Goal: Transaction & Acquisition: Purchase product/service

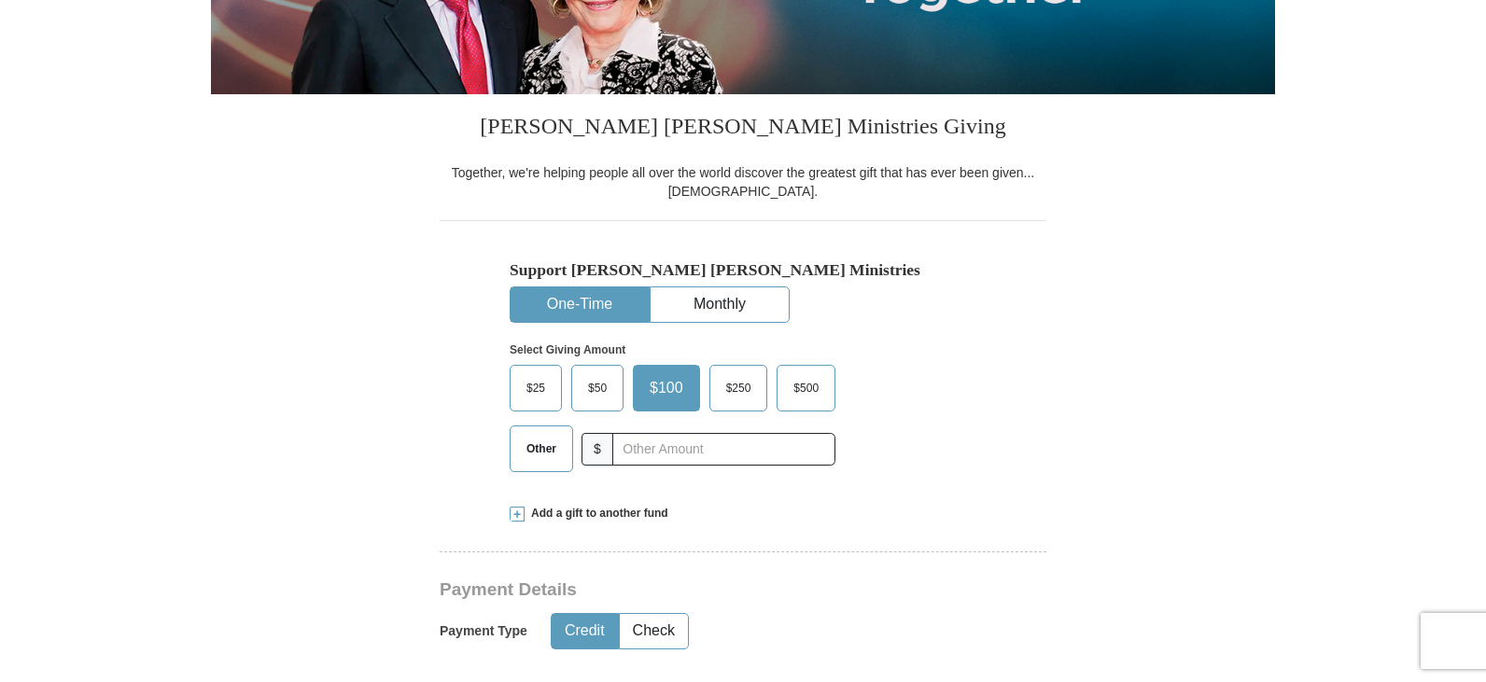
scroll to position [467, 0]
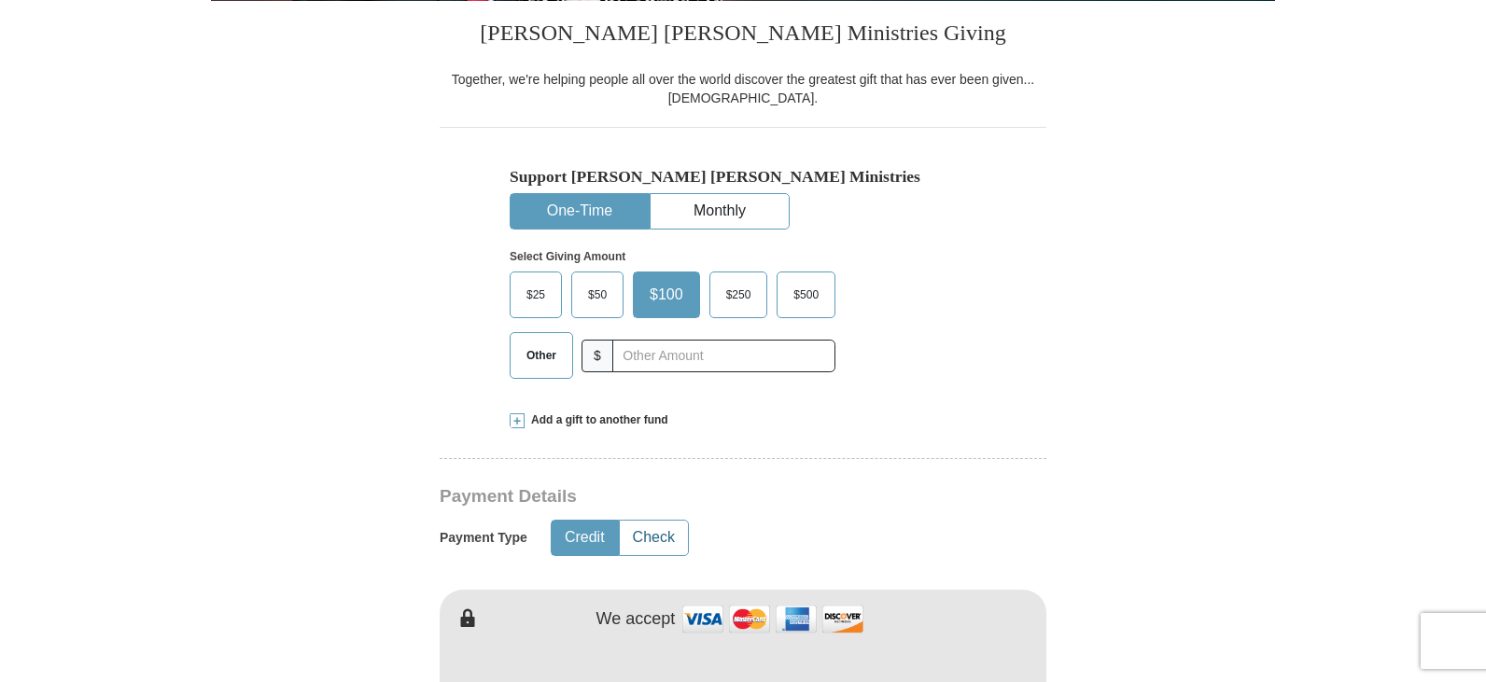
click at [654, 534] on button "Check" at bounding box center [654, 538] width 68 height 35
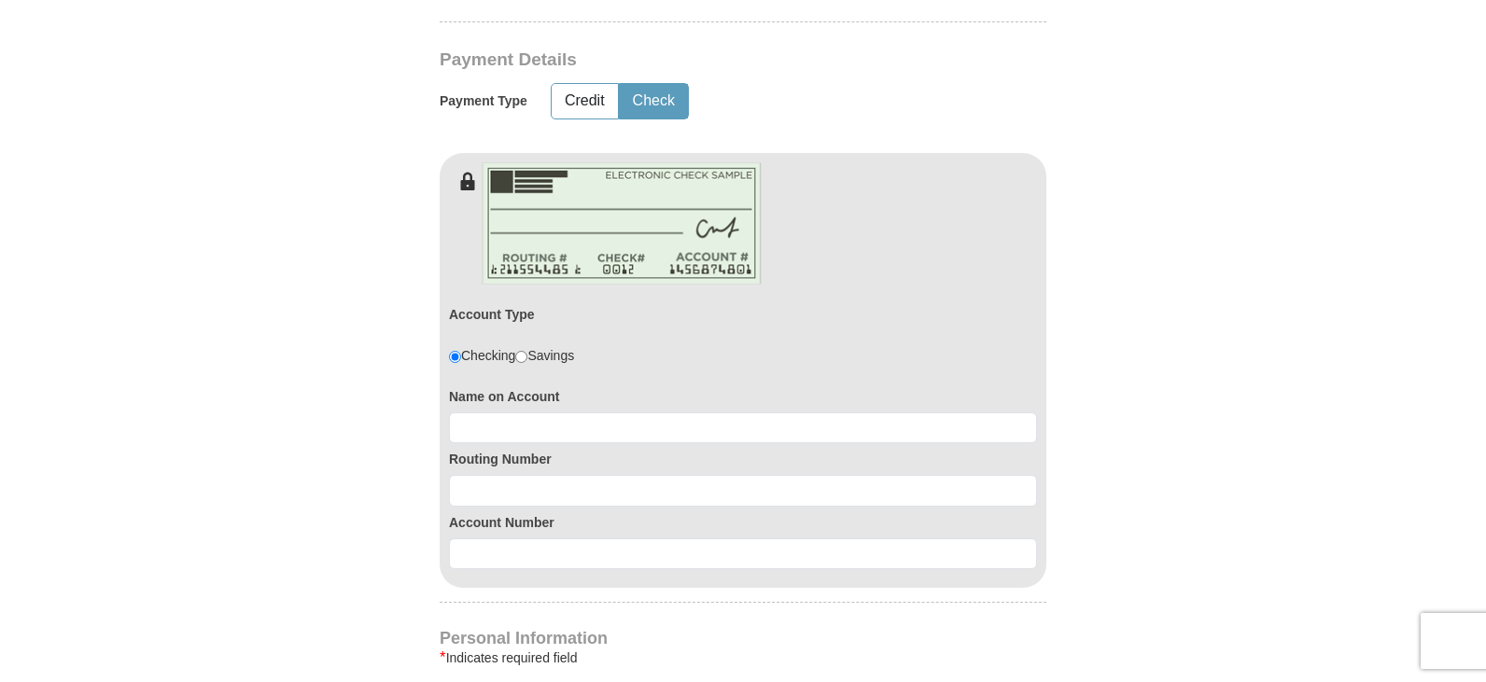
scroll to position [933, 0]
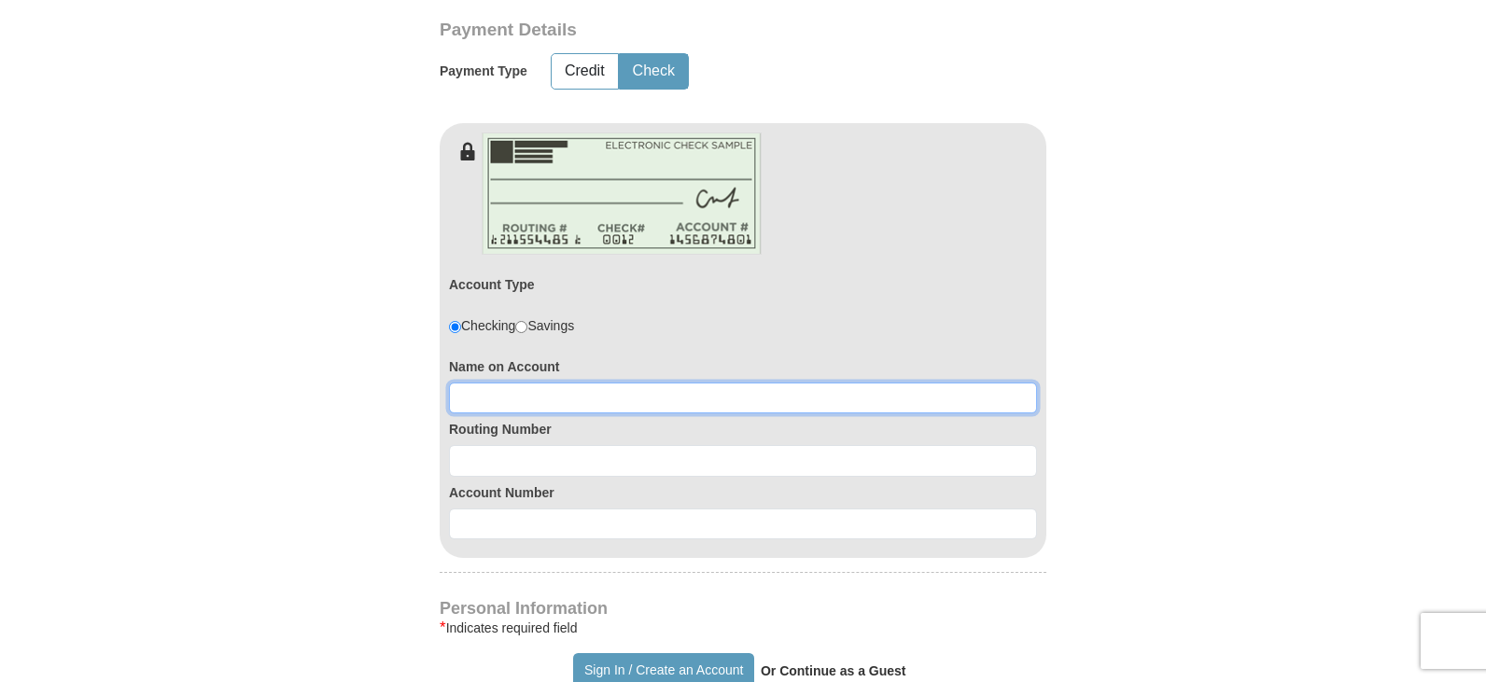
click at [623, 404] on input at bounding box center [743, 399] width 588 height 32
type input "World Outreach and [DEMOGRAPHIC_DATA] Training Center"
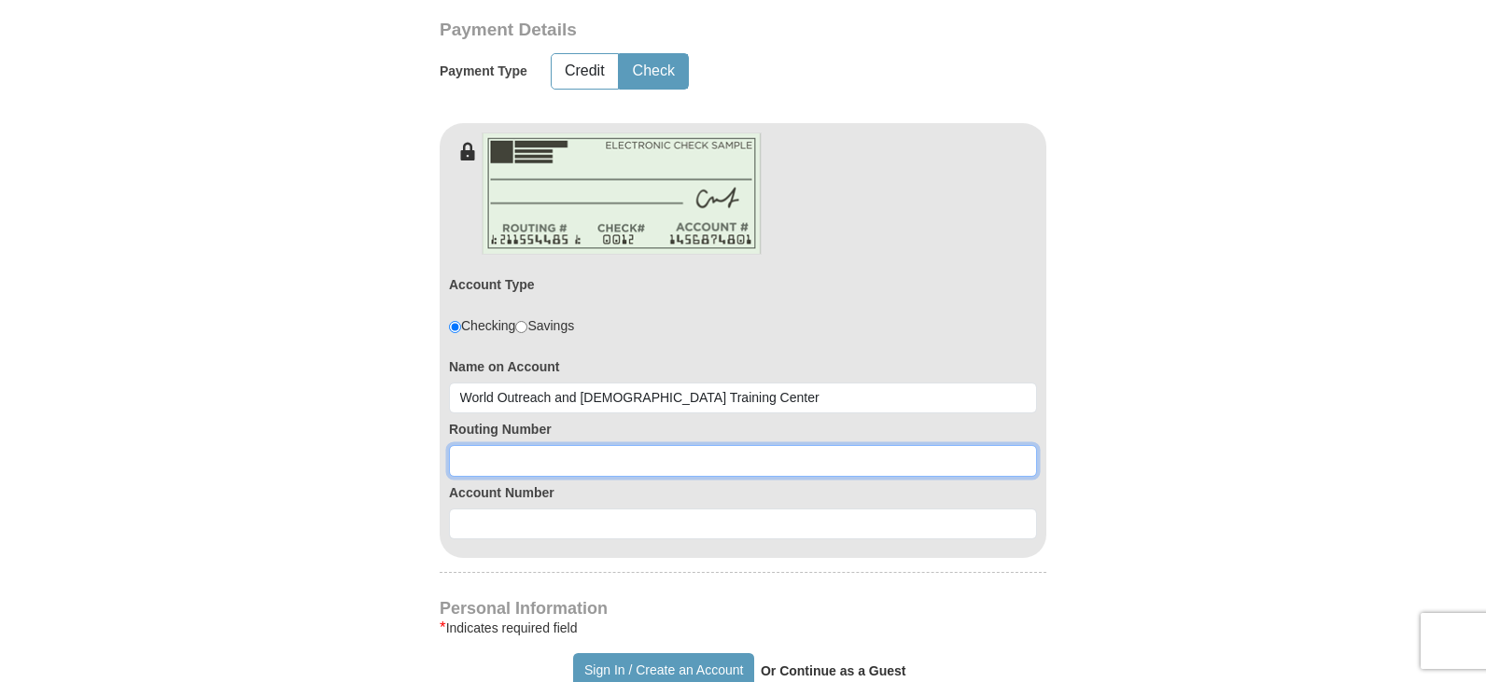
click at [621, 459] on input at bounding box center [743, 461] width 588 height 32
type input "075918017"
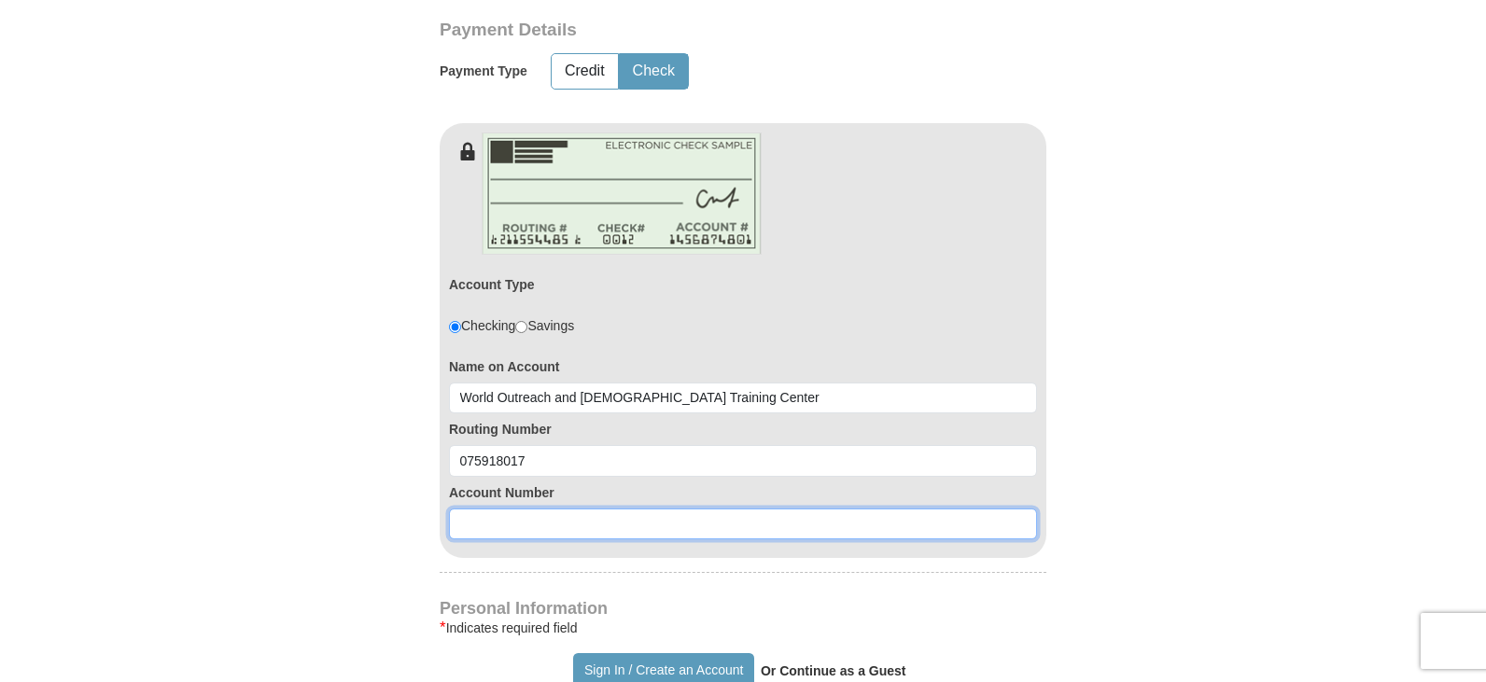
click at [614, 525] on input at bounding box center [743, 525] width 588 height 32
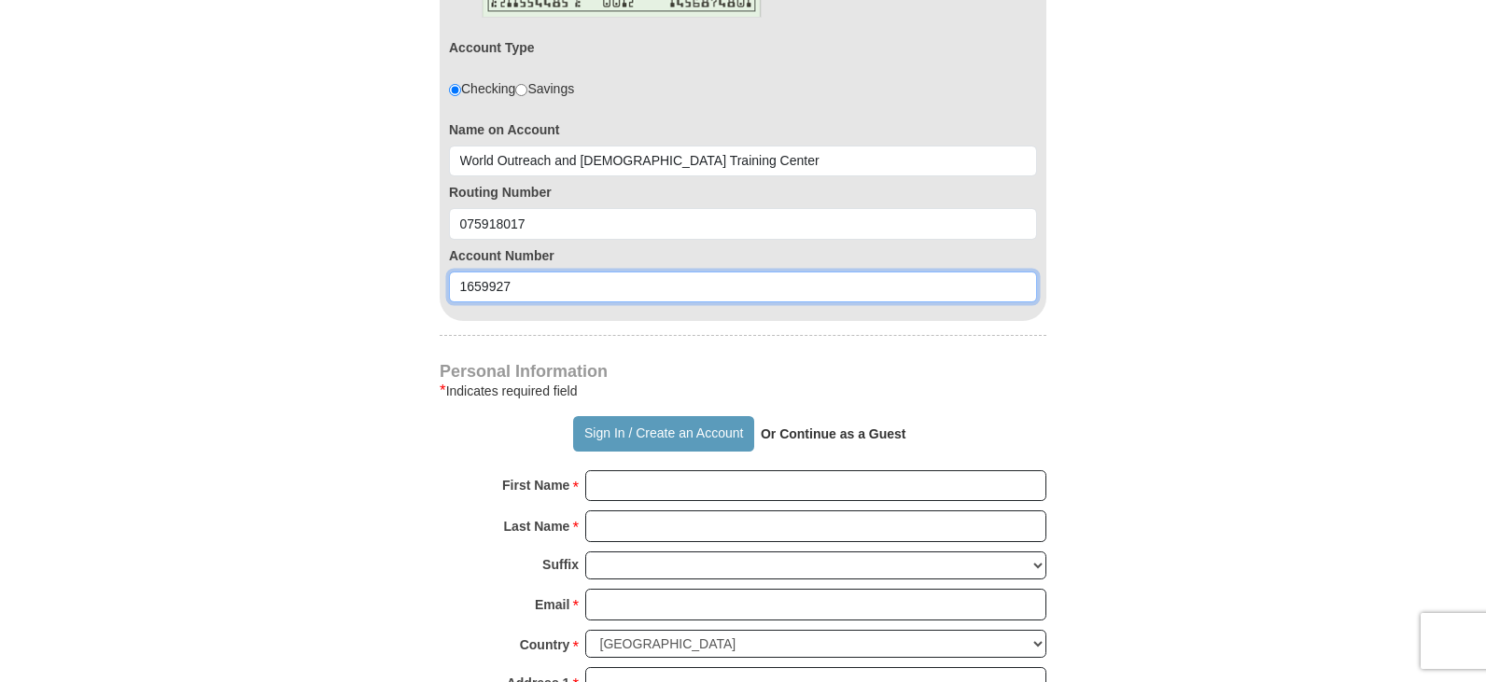
scroll to position [1213, 0]
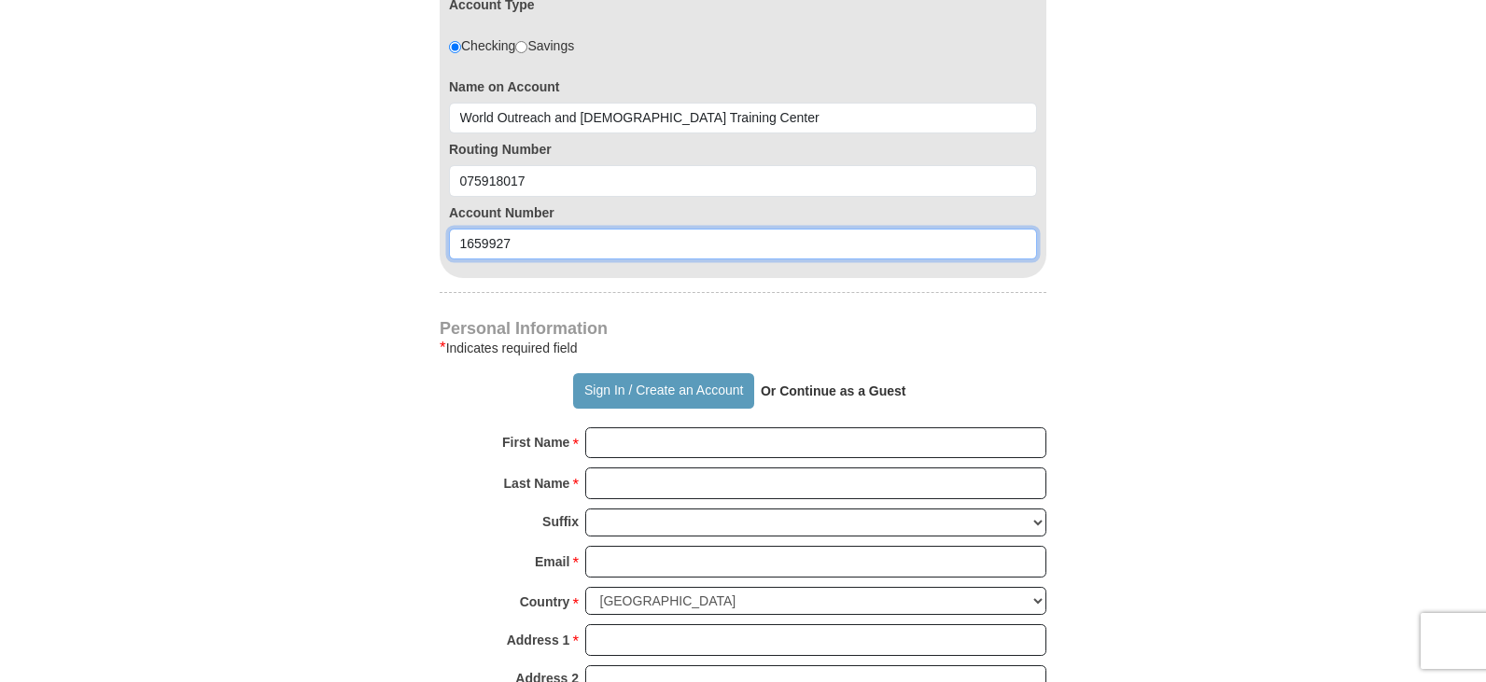
type input "1659927"
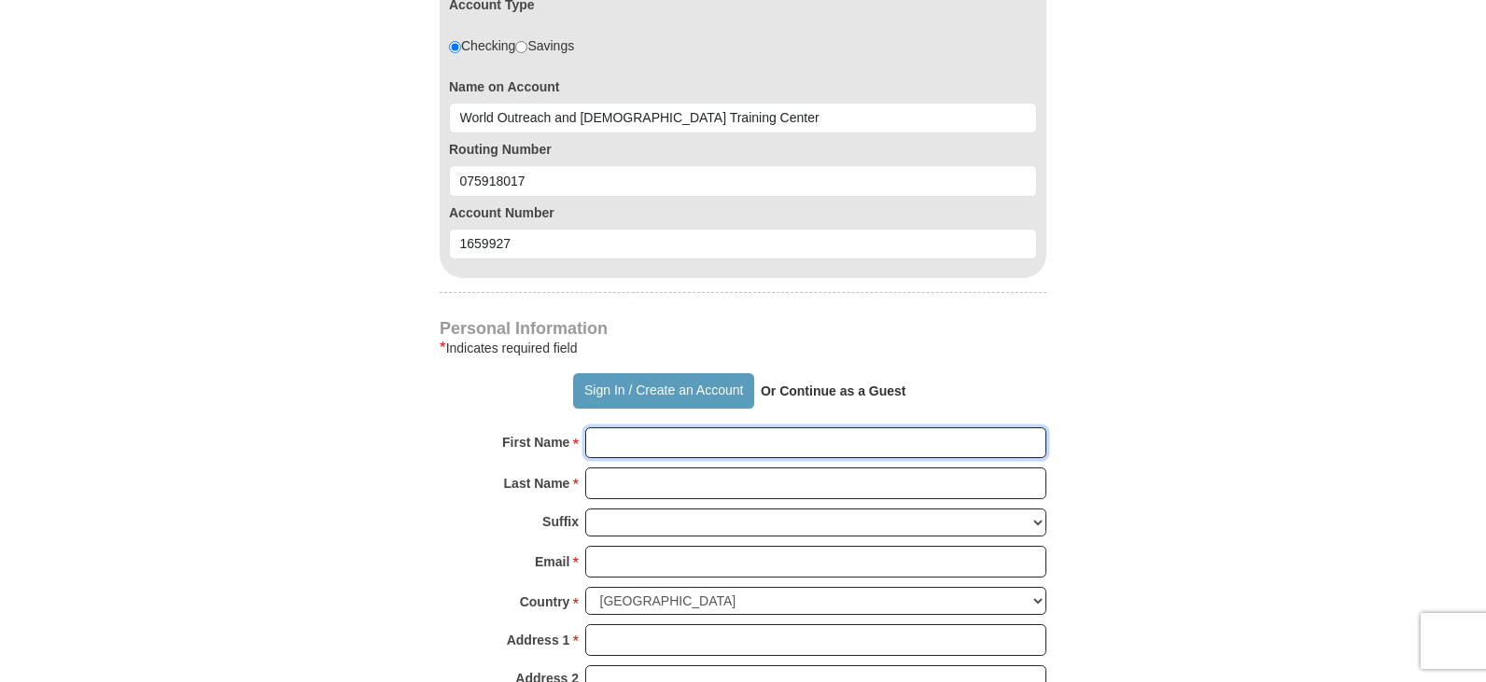
click at [646, 446] on input "First Name *" at bounding box center [815, 443] width 461 height 32
type input "[PERSON_NAME]"
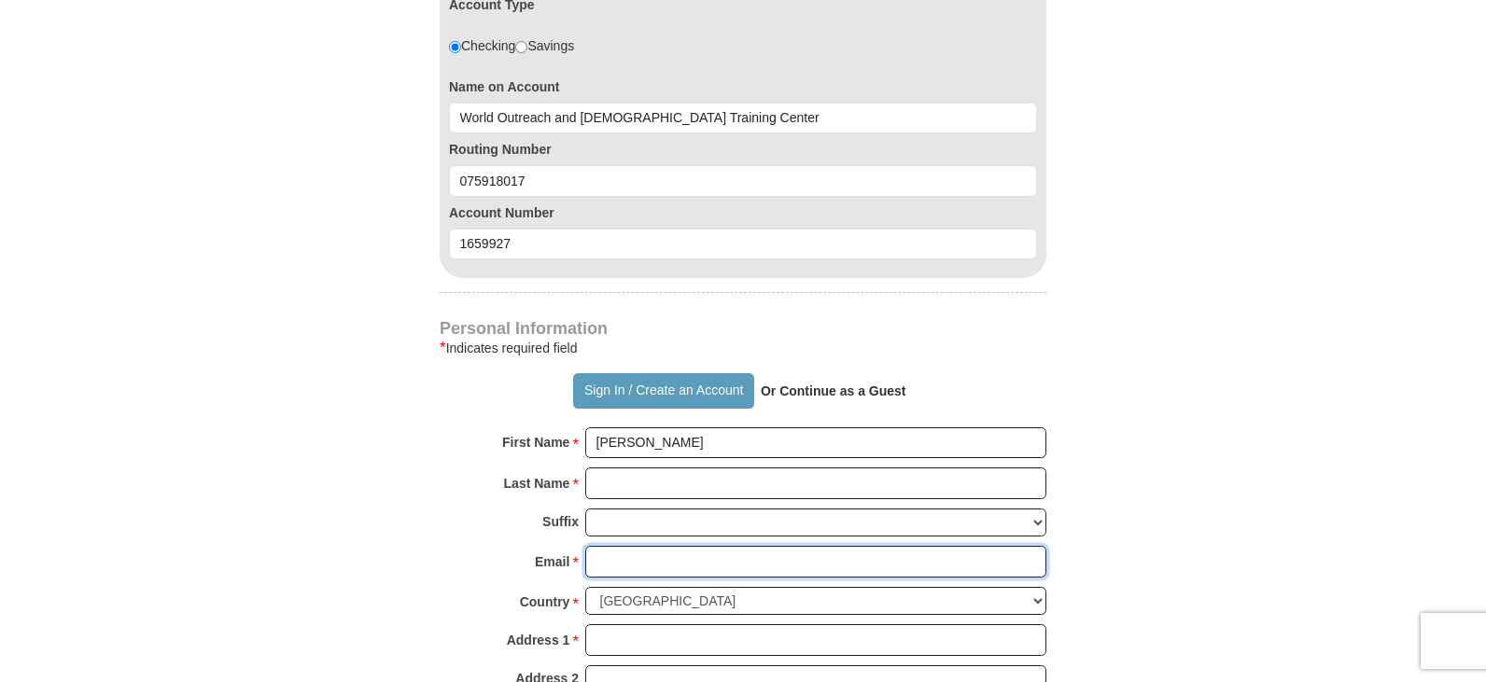
type input "[EMAIL_ADDRESS][DOMAIN_NAME]"
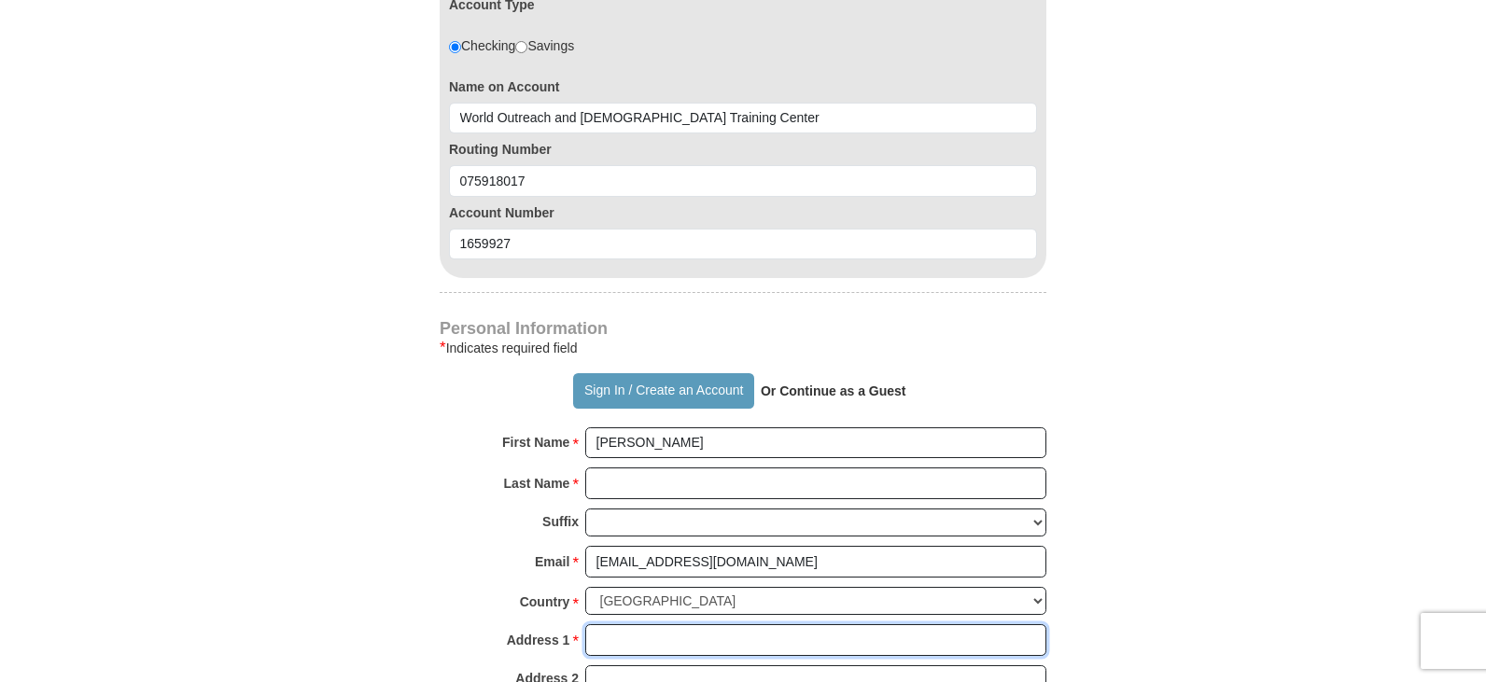
type input "[STREET_ADDRESS]"
type input "[GEOGRAPHIC_DATA]"
select select "WI"
type input "53209"
type input "4149620600"
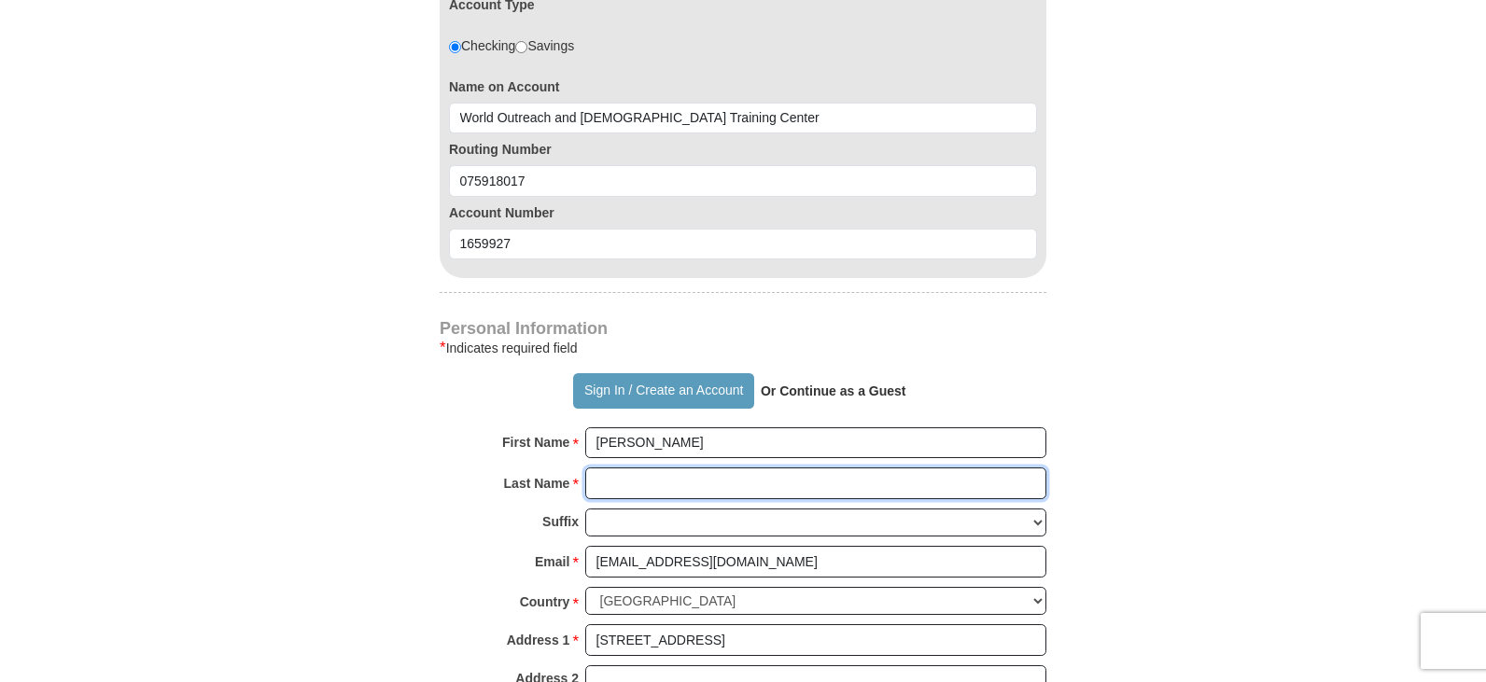
click at [805, 481] on input "Last Name *" at bounding box center [815, 484] width 461 height 32
type input "[PERSON_NAME]"
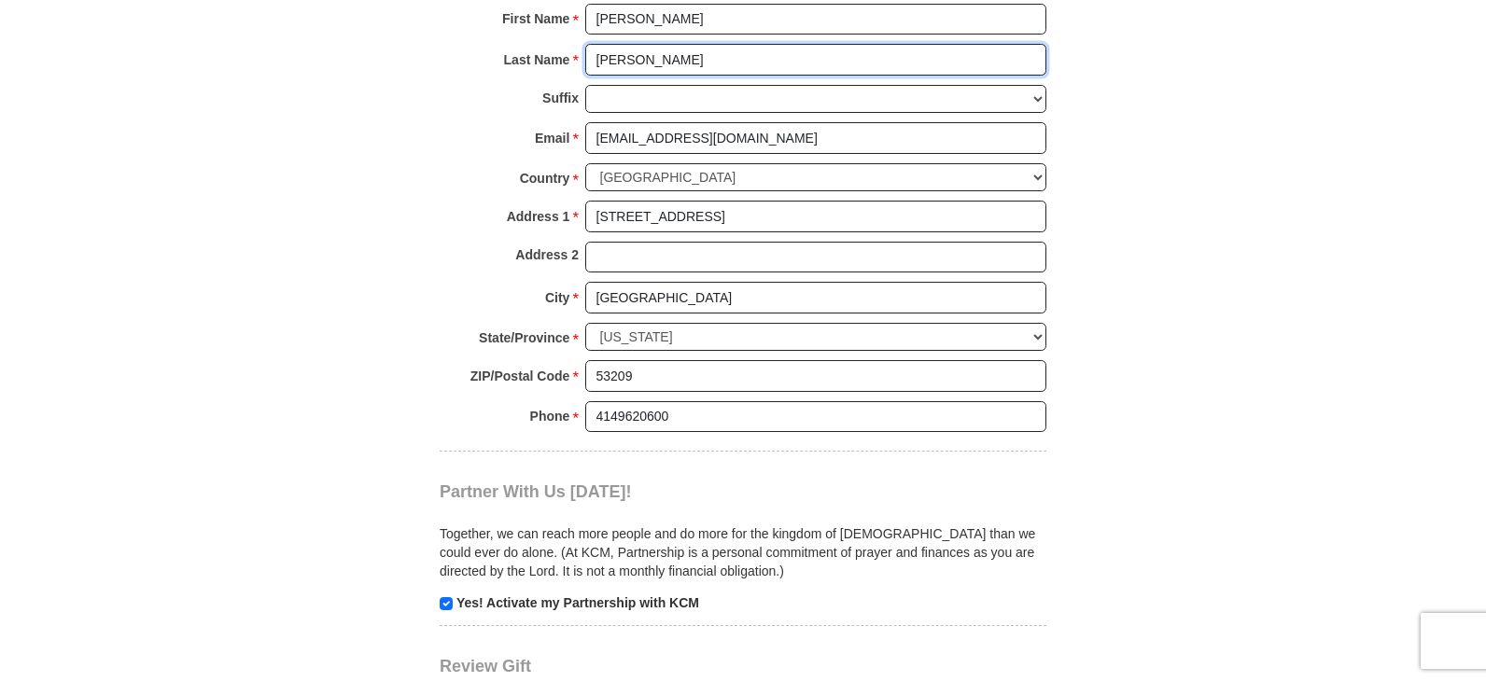
scroll to position [1773, 0]
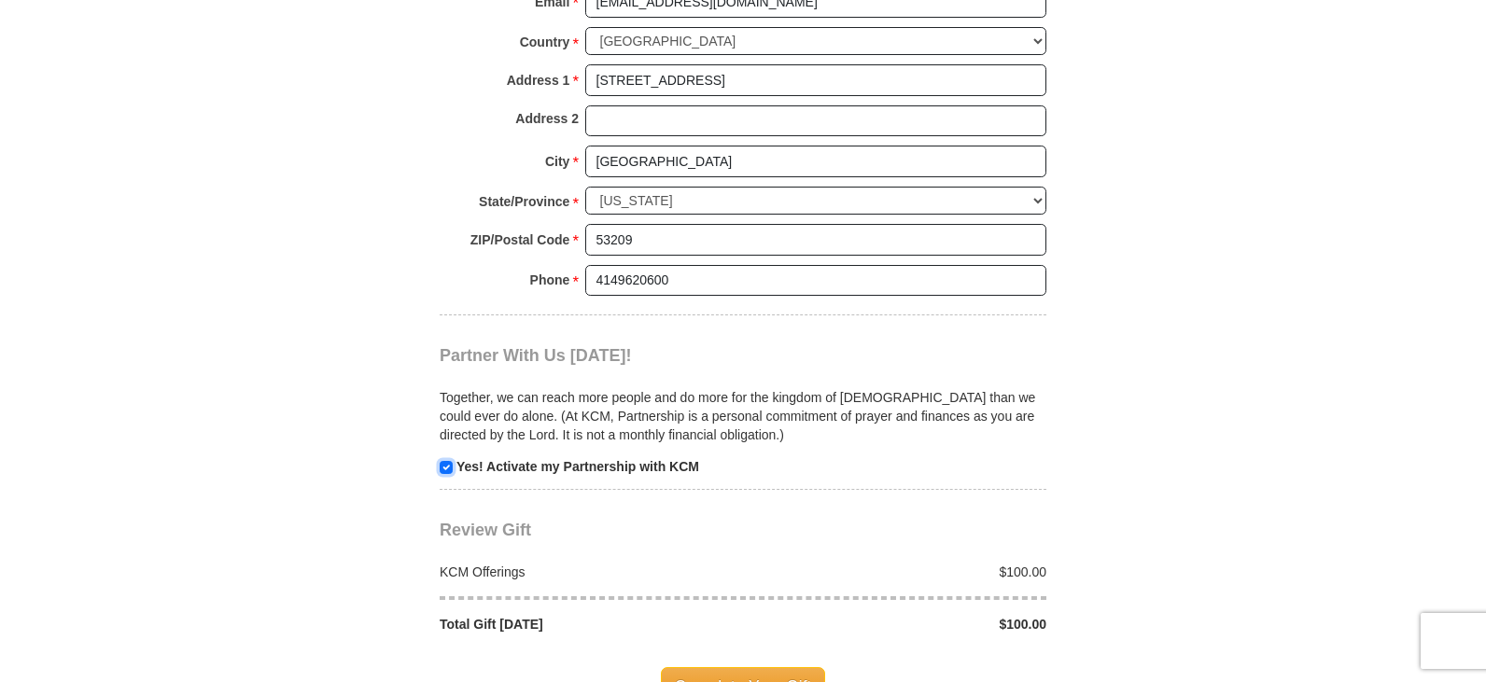
click at [445, 469] on input "checkbox" at bounding box center [446, 467] width 13 height 13
checkbox input "false"
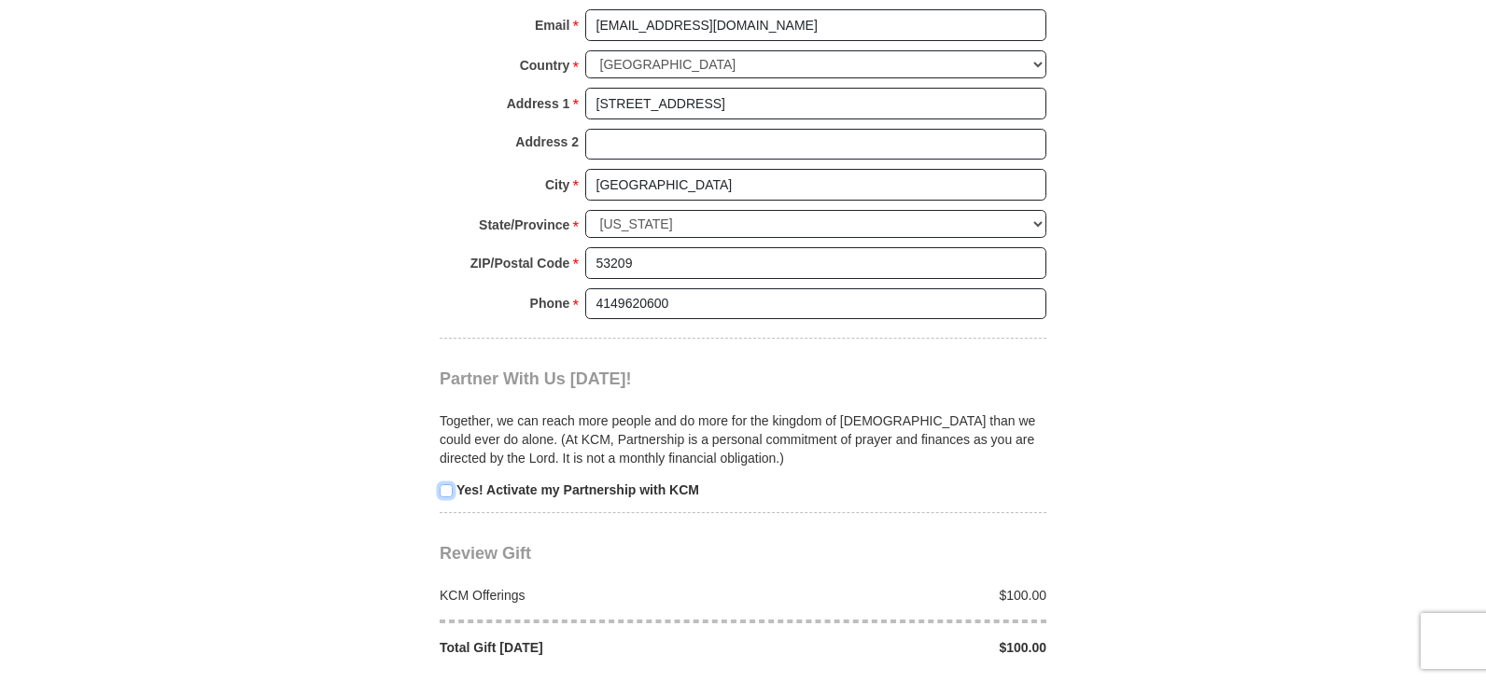
scroll to position [1960, 0]
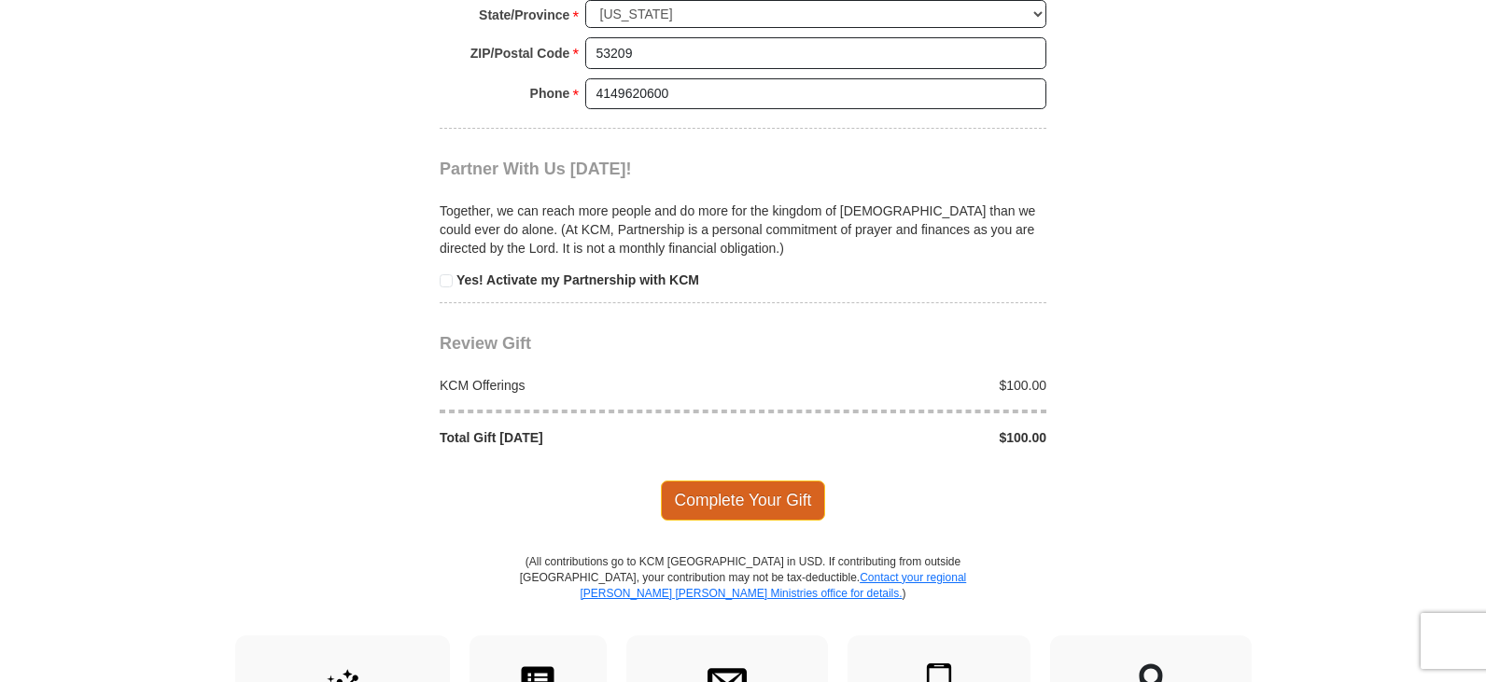
click at [775, 503] on span "Complete Your Gift" at bounding box center [743, 500] width 165 height 39
